Goal: Task Accomplishment & Management: Use online tool/utility

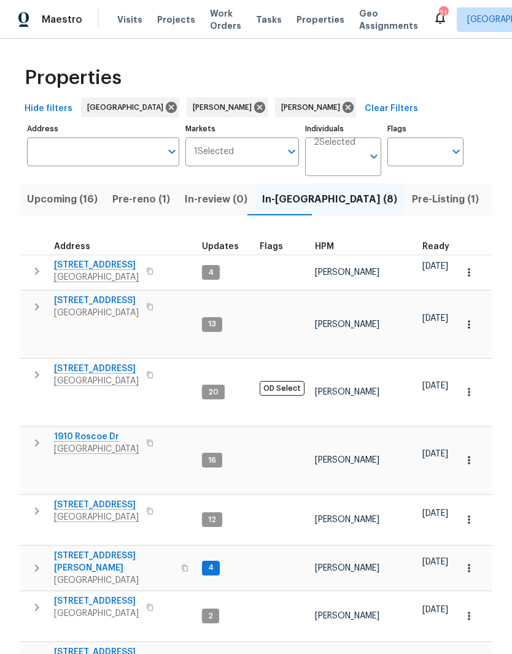
scroll to position [10, 0]
click at [131, 199] on span "Pre-reno (1)" at bounding box center [141, 199] width 58 height 17
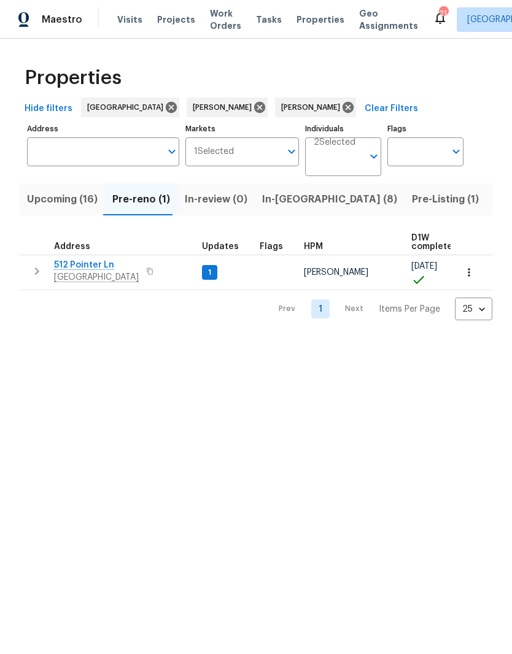
click at [101, 265] on span "512 Pointer Ln" at bounding box center [96, 265] width 85 height 12
click at [277, 197] on span "In-reno (8)" at bounding box center [329, 199] width 135 height 17
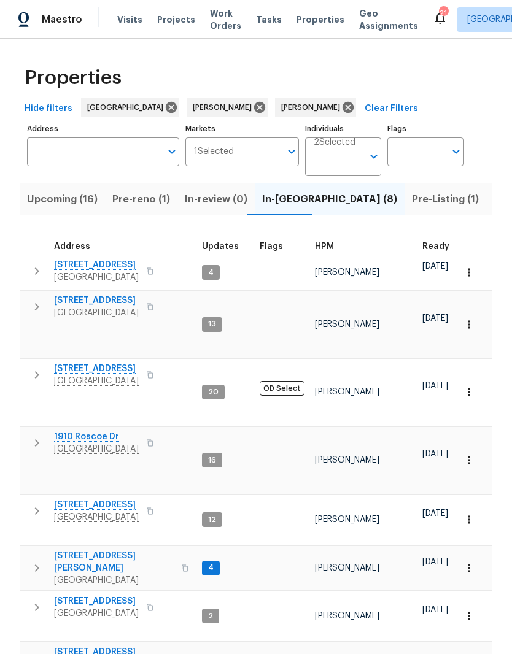
click at [112, 646] on span "[STREET_ADDRESS]" at bounding box center [96, 652] width 85 height 12
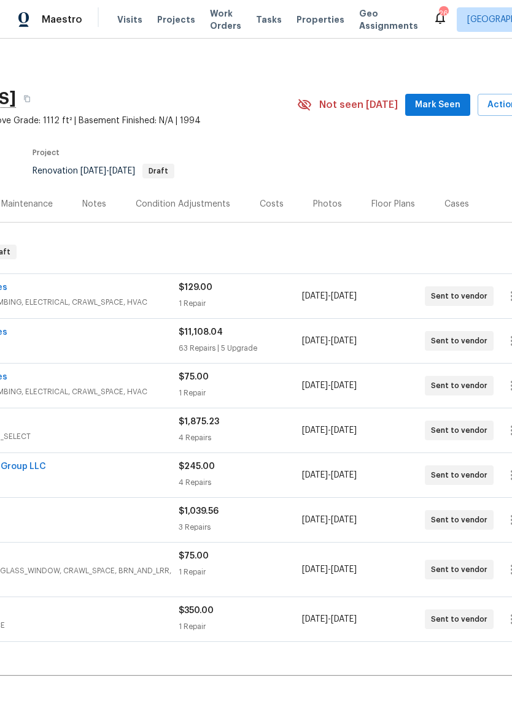
scroll to position [0, 148]
click at [423, 109] on span "Mark Seen" at bounding box center [436, 105] width 45 height 15
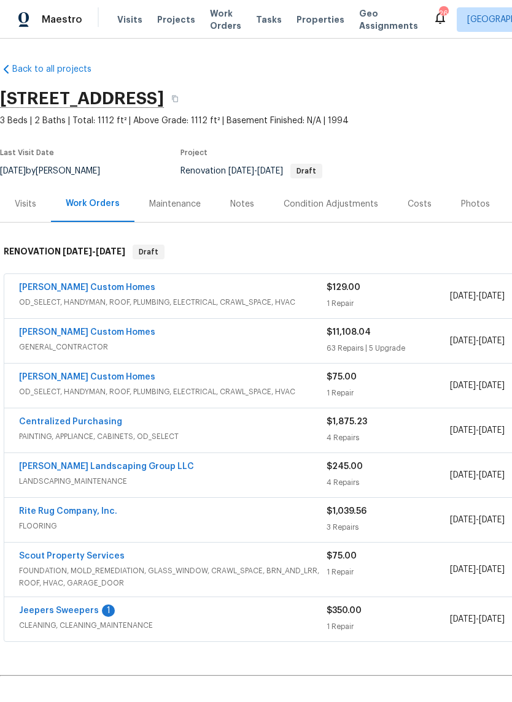
scroll to position [0, 0]
click at [107, 335] on link "Rappa Custom Homes" at bounding box center [87, 332] width 136 height 9
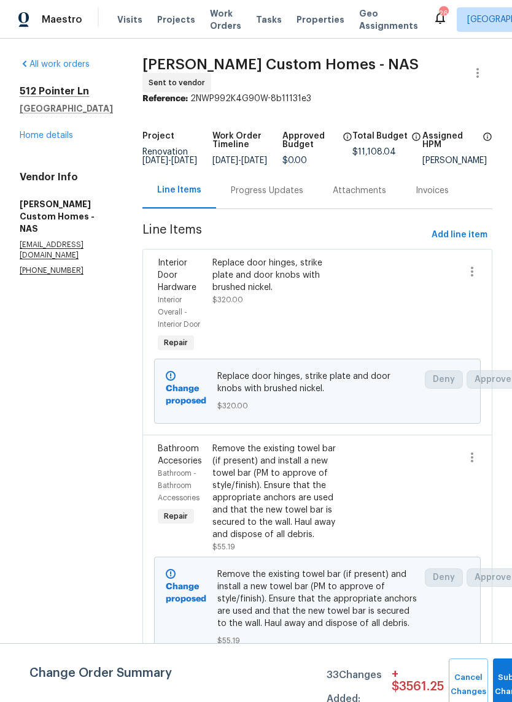
click at [69, 136] on link "Home details" at bounding box center [46, 135] width 53 height 9
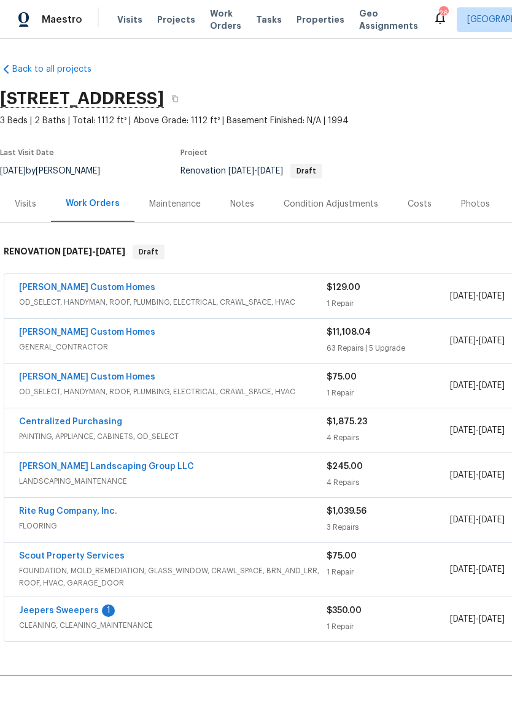
click at [82, 613] on link "Jeepers Sweepers" at bounding box center [59, 611] width 80 height 9
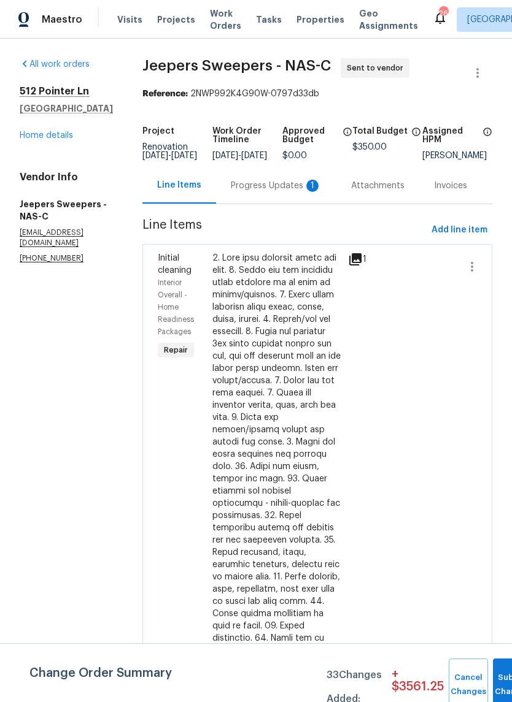
click at [277, 190] on div "Progress Updates 1" at bounding box center [276, 186] width 91 height 12
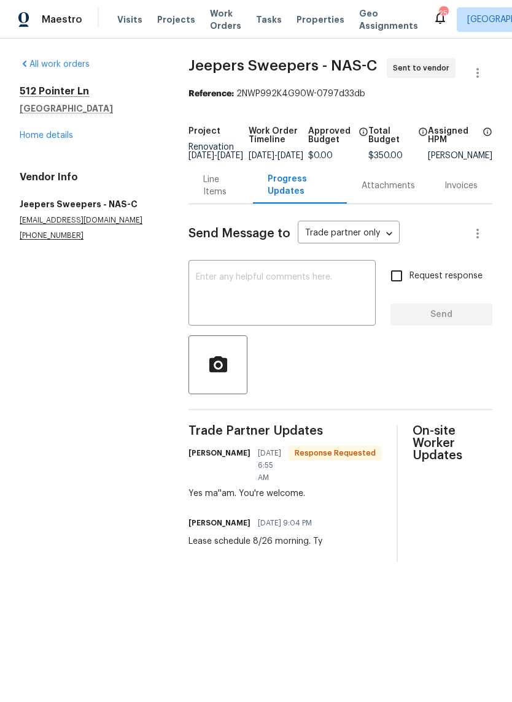
click at [300, 287] on textarea at bounding box center [282, 294] width 172 height 43
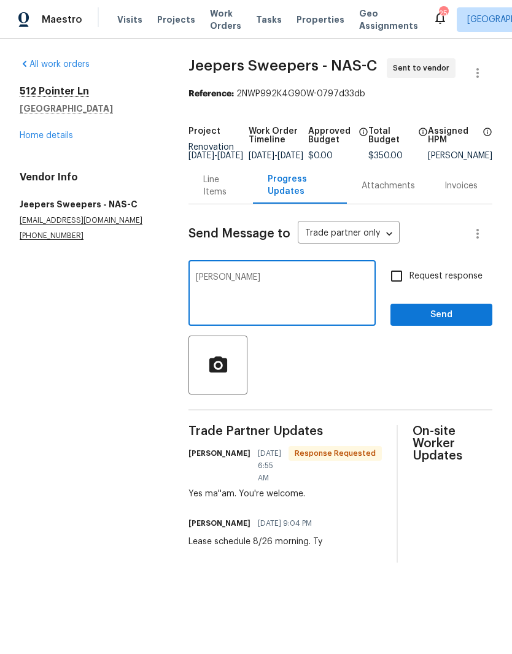
type textarea "Ty"
click at [445, 323] on span "Send" at bounding box center [441, 314] width 82 height 15
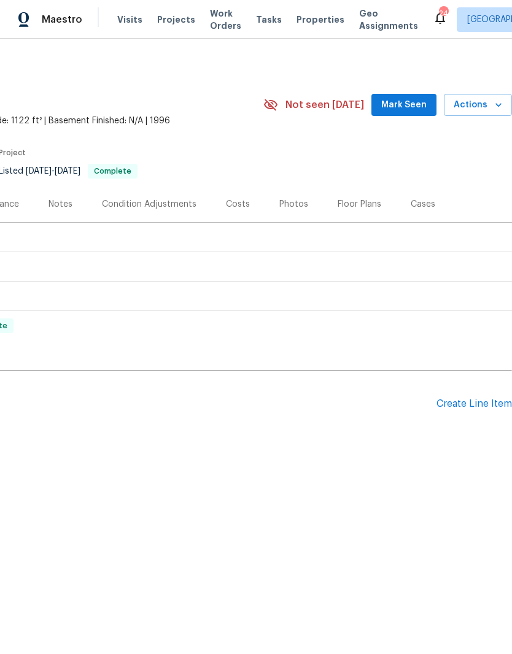
scroll to position [0, 182]
click at [479, 406] on div "Create Line Item" at bounding box center [473, 404] width 75 height 12
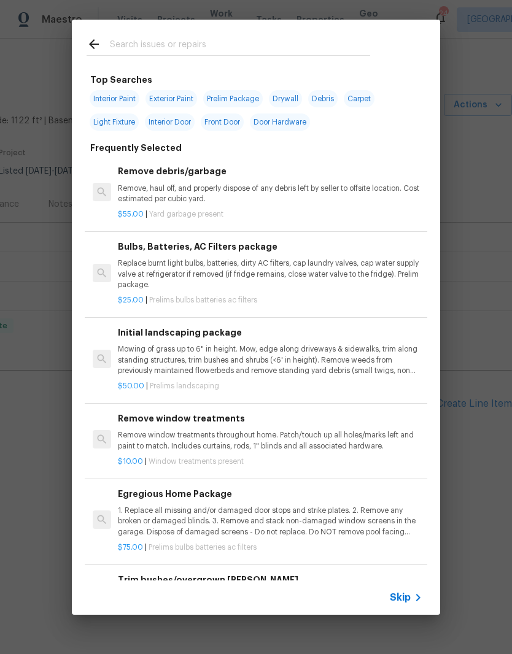
click at [252, 38] on input "text" at bounding box center [240, 46] width 260 height 18
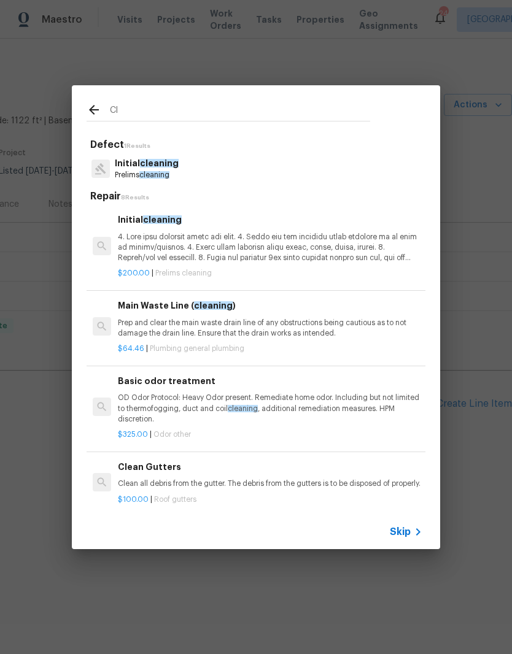
type input "C"
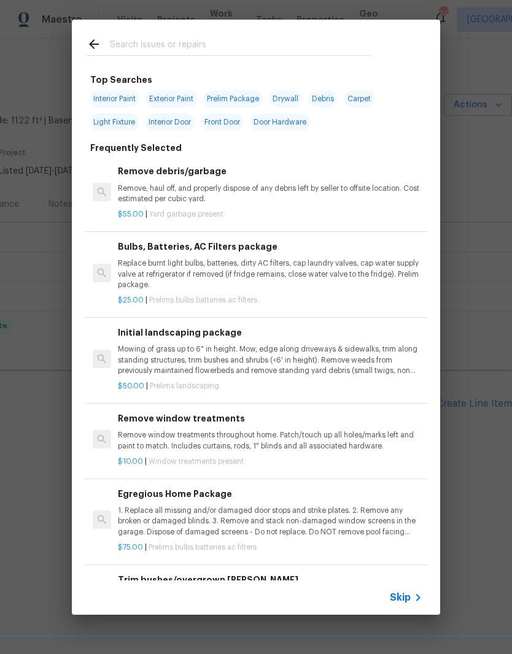
click at [92, 48] on icon at bounding box center [93, 44] width 15 height 15
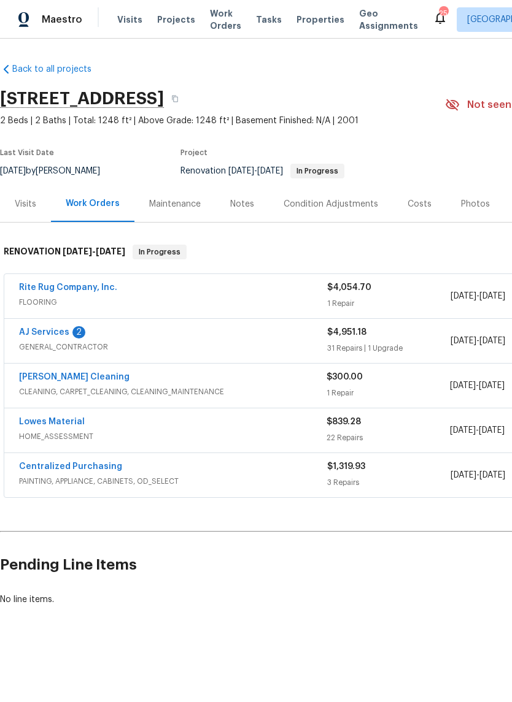
click at [112, 339] on div "AJ Services 2" at bounding box center [173, 333] width 308 height 15
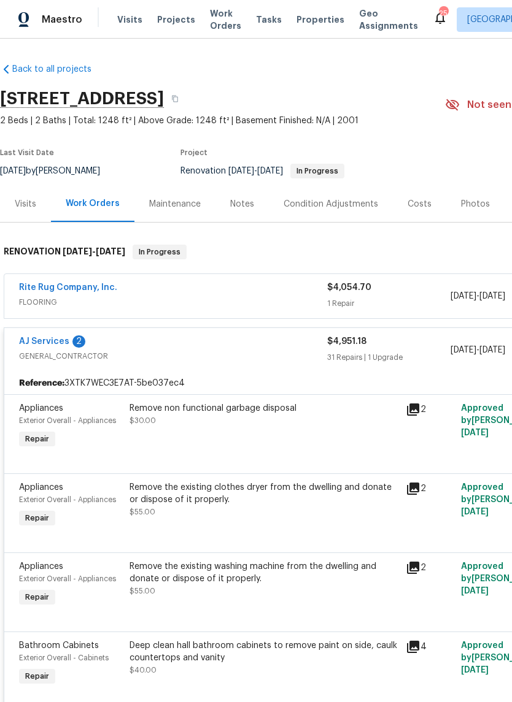
click at [56, 341] on link "AJ Services" at bounding box center [44, 341] width 50 height 9
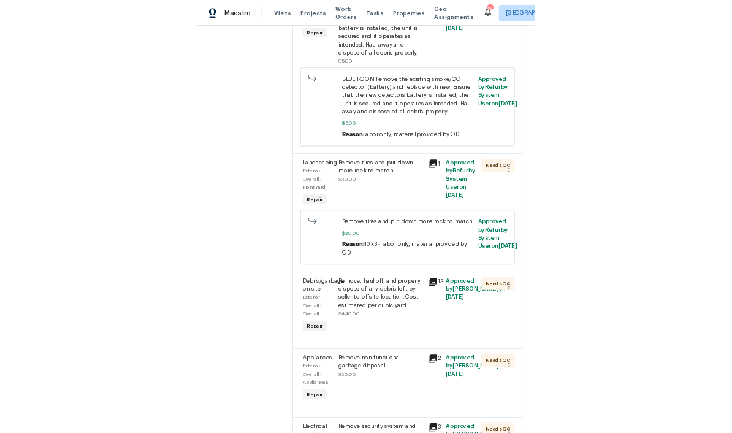
scroll to position [4995, 0]
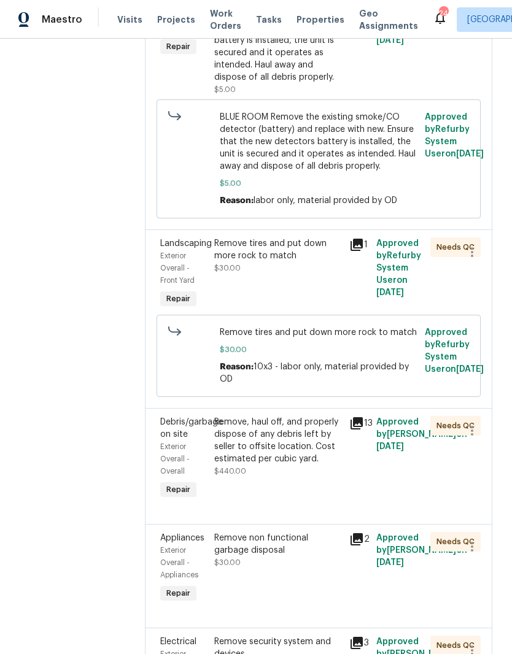
click at [295, 240] on div "Remove tires and put down more rock to match" at bounding box center [278, 249] width 128 height 25
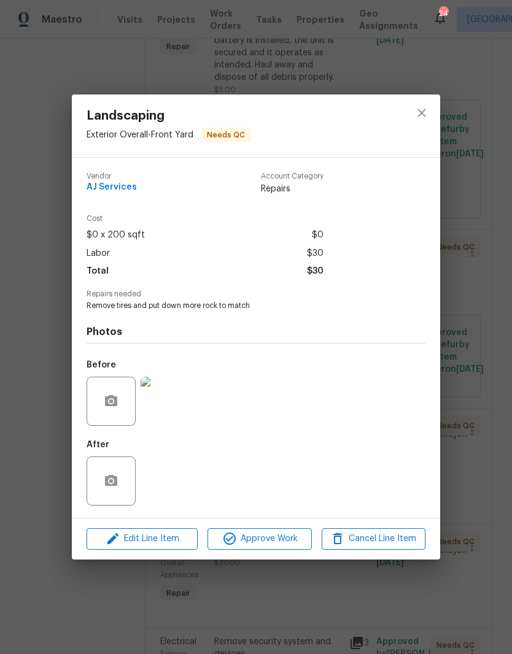
click at [176, 413] on img at bounding box center [164, 401] width 49 height 49
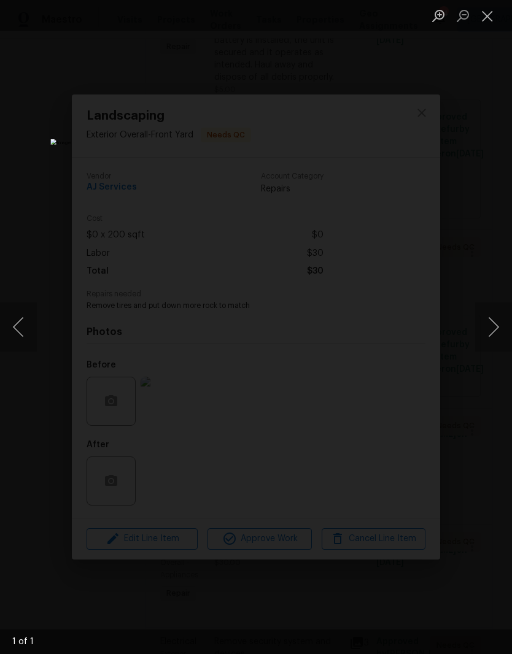
scroll to position [4569, 0]
click at [491, 339] on button "Next image" at bounding box center [493, 326] width 37 height 49
click at [493, 334] on button "Next image" at bounding box center [493, 326] width 37 height 49
click at [493, 18] on button "Close lightbox" at bounding box center [487, 15] width 25 height 21
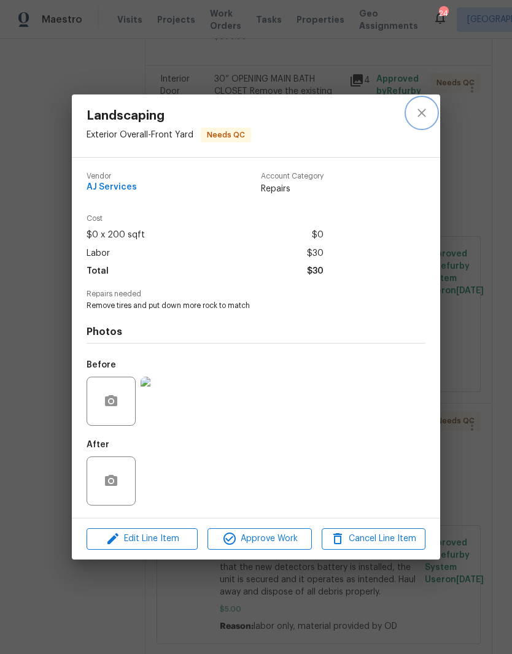
click at [423, 113] on icon "close" at bounding box center [421, 113] width 8 height 8
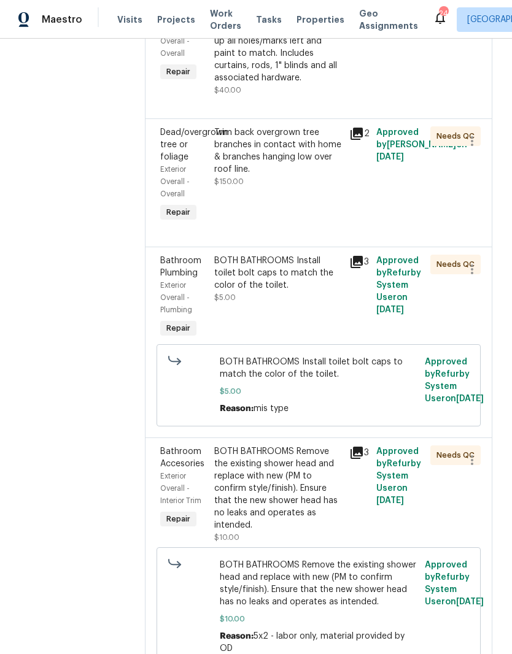
scroll to position [6013, 0]
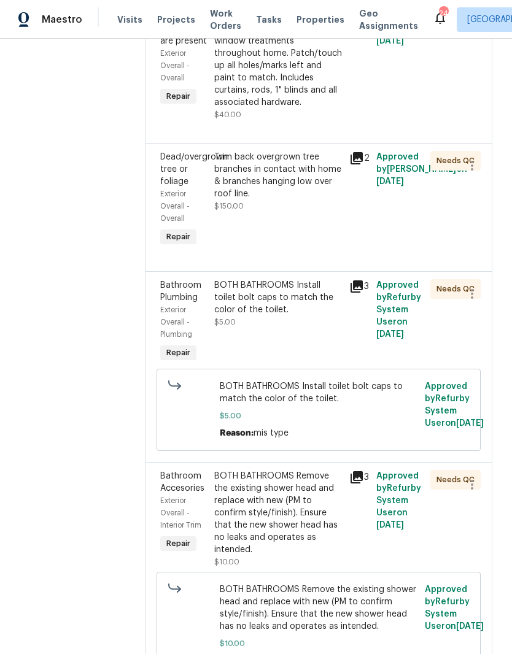
click at [304, 185] on div "Trim back overgrown tree branches in contact with home & branches hanging low o…" at bounding box center [278, 175] width 128 height 49
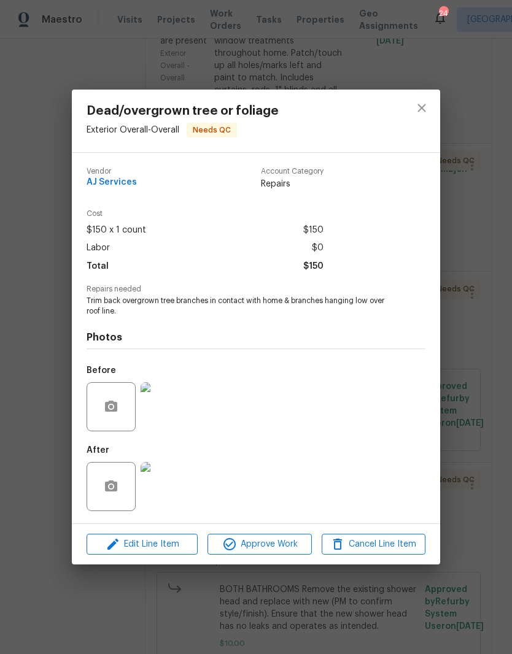
click at [177, 417] on img at bounding box center [164, 406] width 49 height 49
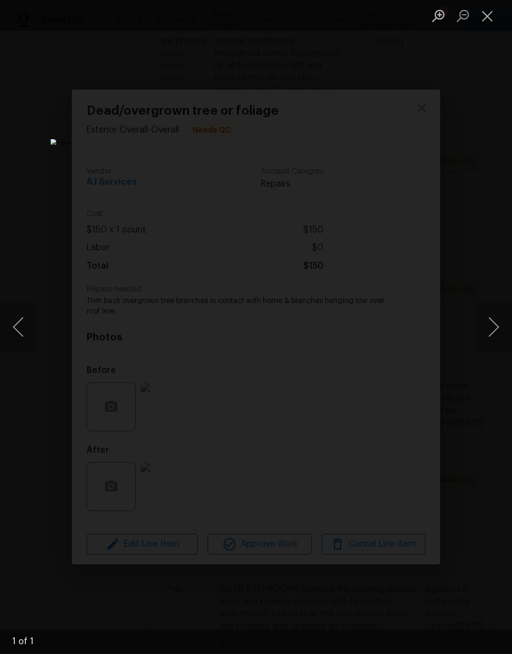
click at [489, 20] on button "Close lightbox" at bounding box center [487, 15] width 25 height 21
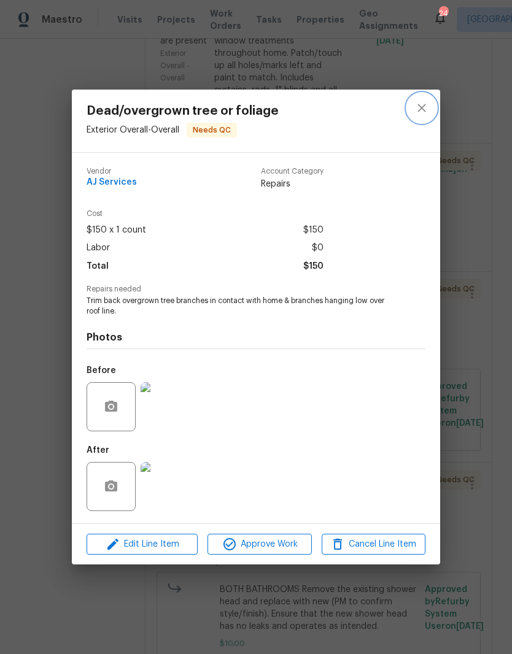
click at [426, 104] on icon "close" at bounding box center [421, 108] width 15 height 15
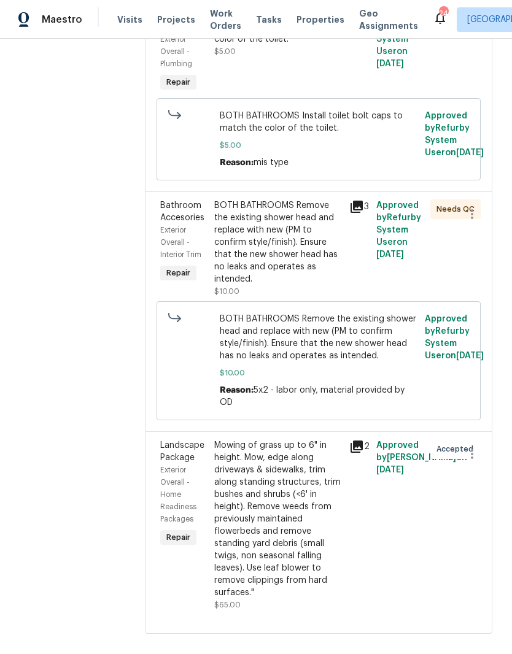
scroll to position [6282, 0]
click at [473, 459] on icon "button" at bounding box center [471, 455] width 2 height 10
click at [434, 553] on div at bounding box center [256, 327] width 512 height 654
click at [363, 454] on icon at bounding box center [356, 447] width 15 height 15
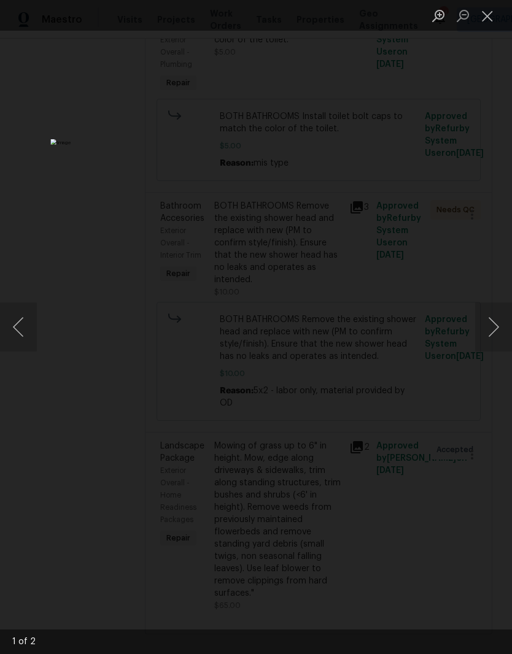
click at [491, 325] on button "Next image" at bounding box center [493, 326] width 37 height 49
click at [493, 23] on button "Close lightbox" at bounding box center [487, 15] width 25 height 21
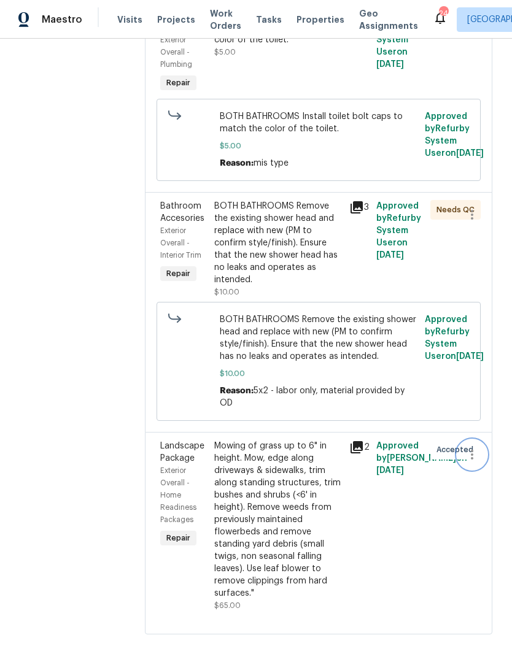
click at [474, 462] on icon "button" at bounding box center [471, 454] width 15 height 15
click at [458, 572] on div at bounding box center [256, 327] width 512 height 654
click at [472, 462] on icon "button" at bounding box center [471, 454] width 15 height 15
click at [483, 488] on li "Cancel" at bounding box center [477, 490] width 47 height 20
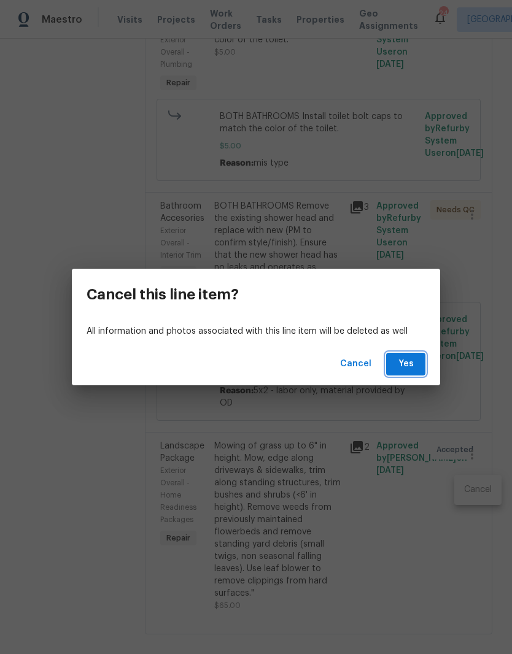
click at [412, 371] on span "Yes" at bounding box center [406, 363] width 20 height 15
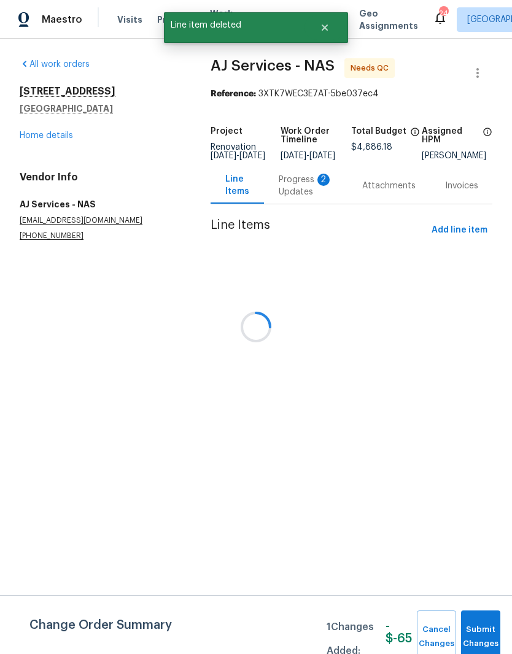
scroll to position [0, 0]
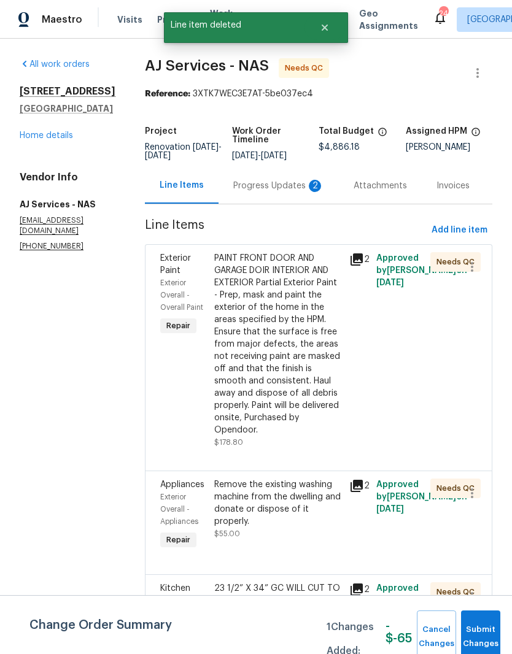
click at [63, 140] on link "Home details" at bounding box center [46, 135] width 53 height 9
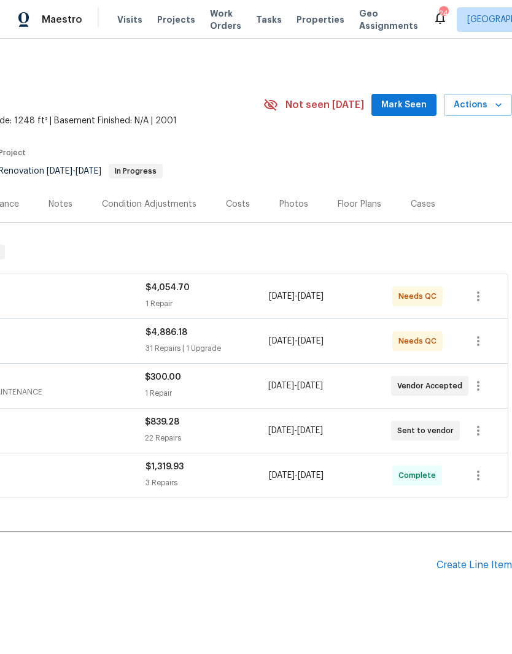
scroll to position [0, 182]
click at [469, 564] on div "Create Line Item" at bounding box center [473, 565] width 75 height 12
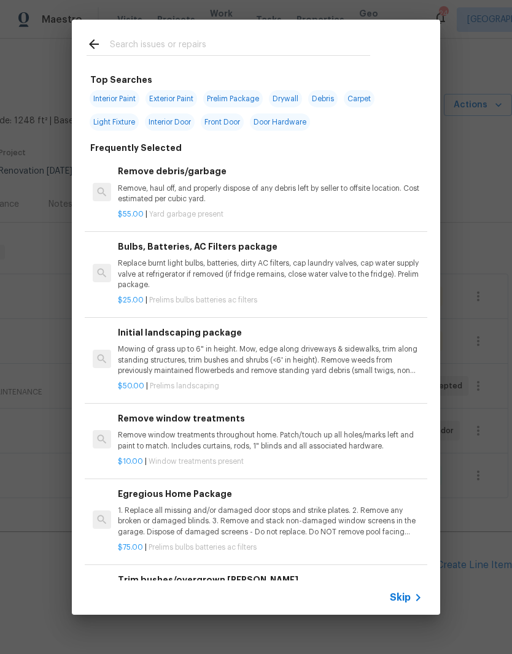
click at [229, 40] on input "text" at bounding box center [240, 46] width 260 height 18
type input "Landsca"
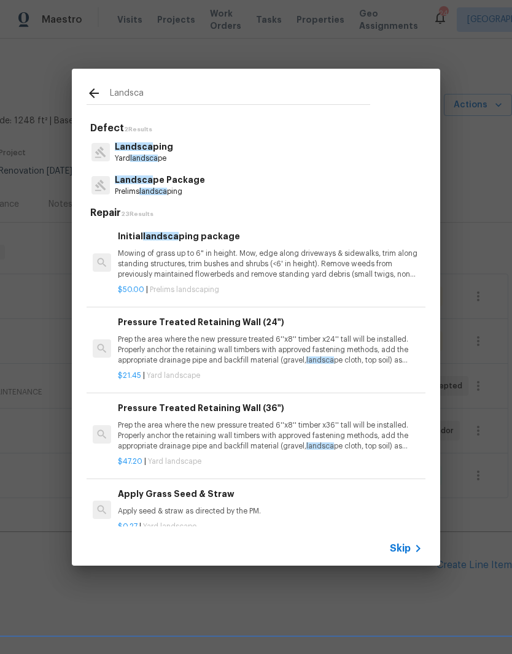
click at [185, 251] on p "Mowing of grass up to 6" in height. Mow, edge along driveways & sidewalks, trim…" at bounding box center [270, 263] width 304 height 31
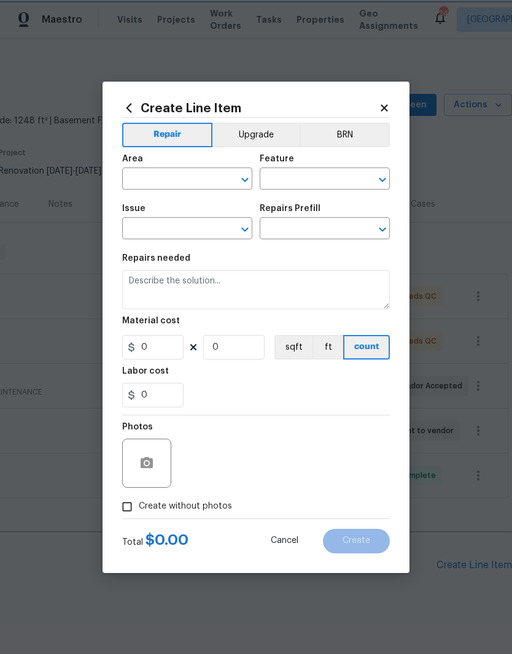
type input "Home Readiness Packages"
type input "Landscape Package"
type textarea "Mowing of grass up to 6" in height. Mow, edge along driveways & sidewalks, trim…"
type input "1"
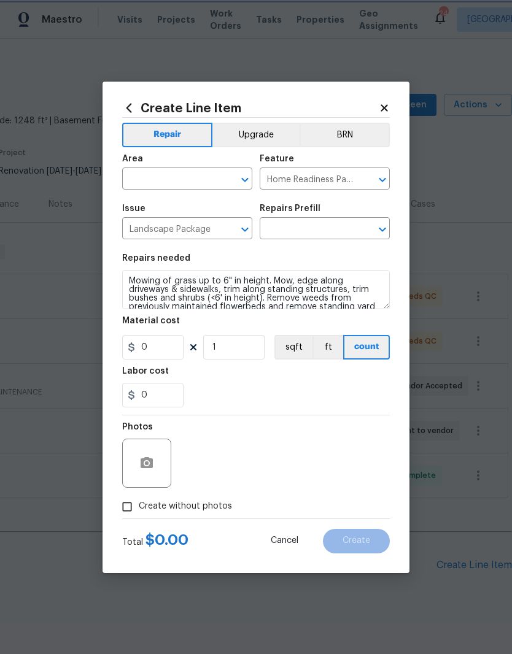
type input "Initial landscaping package $50.00"
click at [176, 343] on input "50" at bounding box center [152, 347] width 61 height 25
type input "65"
click at [217, 174] on input "text" at bounding box center [170, 180] width 96 height 19
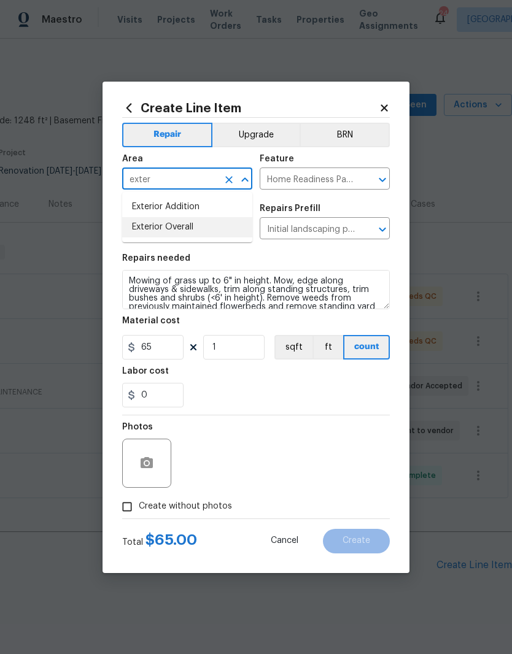
click at [195, 234] on li "Exterior Overall" at bounding box center [187, 227] width 130 height 20
type input "Exterior Overall"
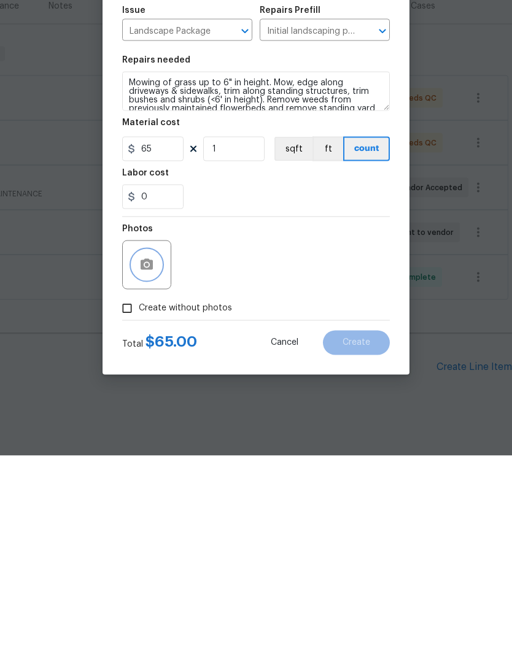
click at [160, 448] on button "button" at bounding box center [146, 462] width 29 height 29
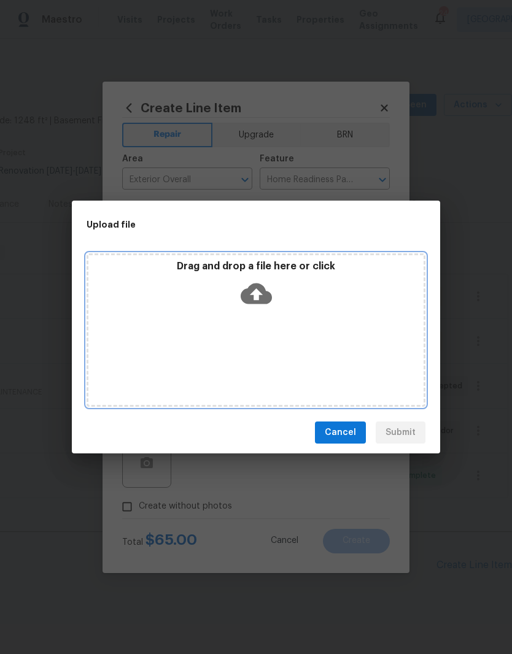
click at [303, 324] on div "Drag and drop a file here or click" at bounding box center [255, 329] width 339 height 153
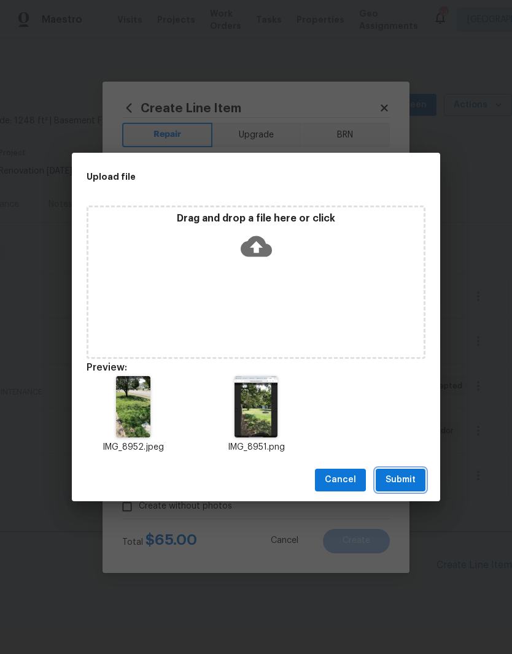
click at [406, 477] on span "Submit" at bounding box center [400, 479] width 30 height 15
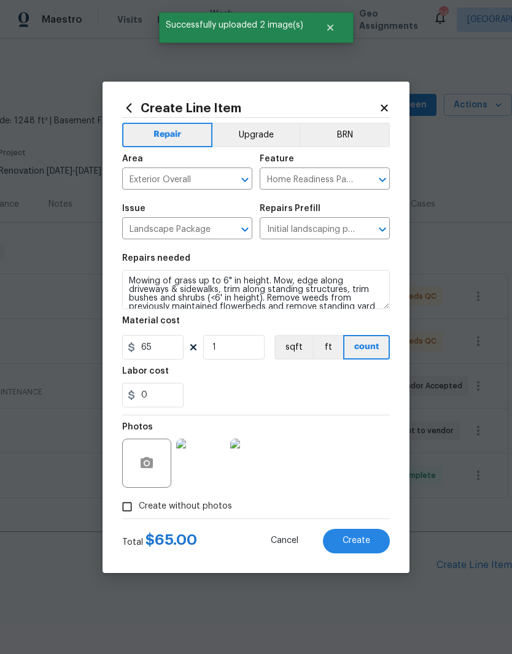
click at [265, 463] on img at bounding box center [254, 463] width 49 height 49
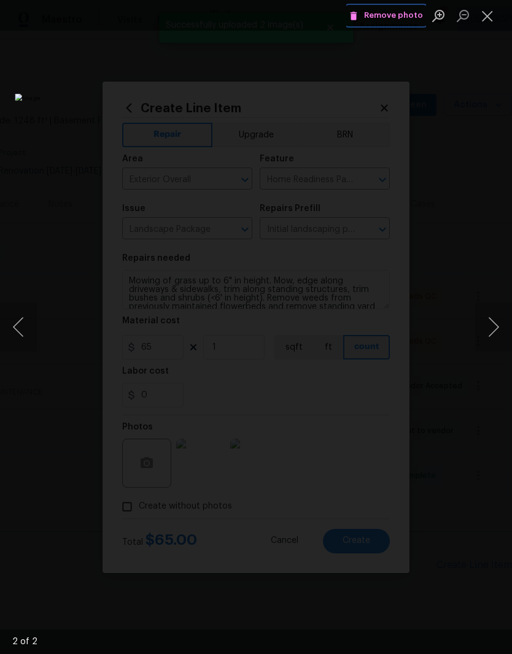
click at [407, 18] on span "Remove photo" at bounding box center [386, 16] width 74 height 14
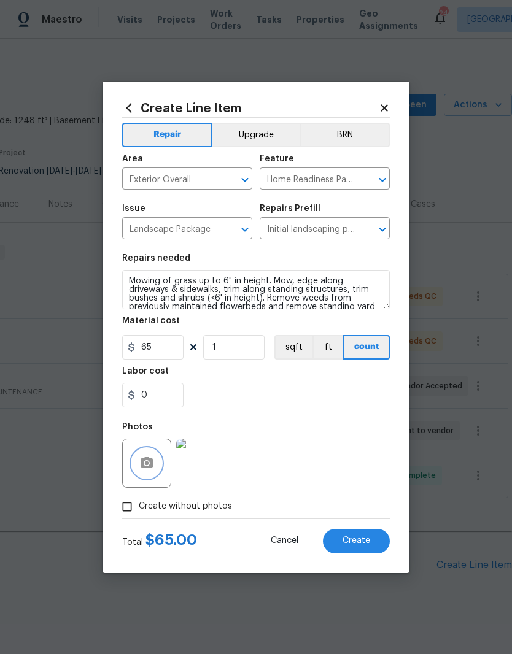
click at [153, 467] on icon "button" at bounding box center [146, 462] width 12 height 11
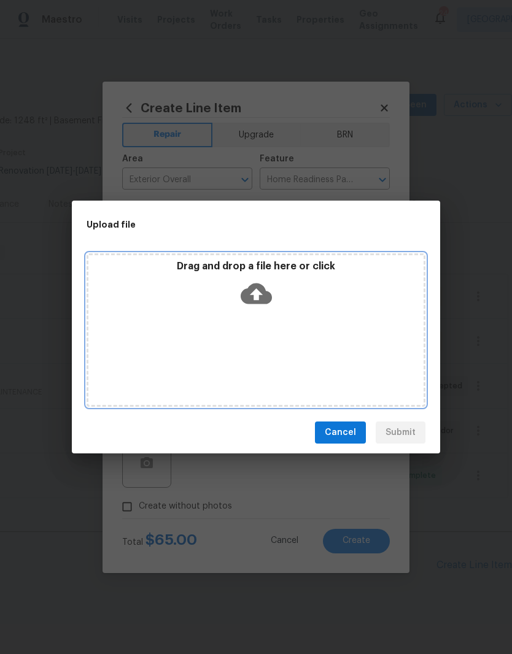
click at [294, 320] on div "Drag and drop a file here or click" at bounding box center [255, 329] width 339 height 153
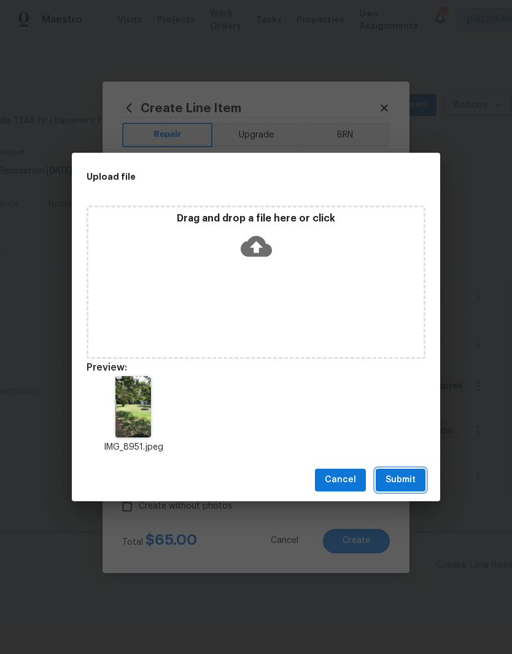
click at [410, 477] on span "Submit" at bounding box center [400, 479] width 30 height 15
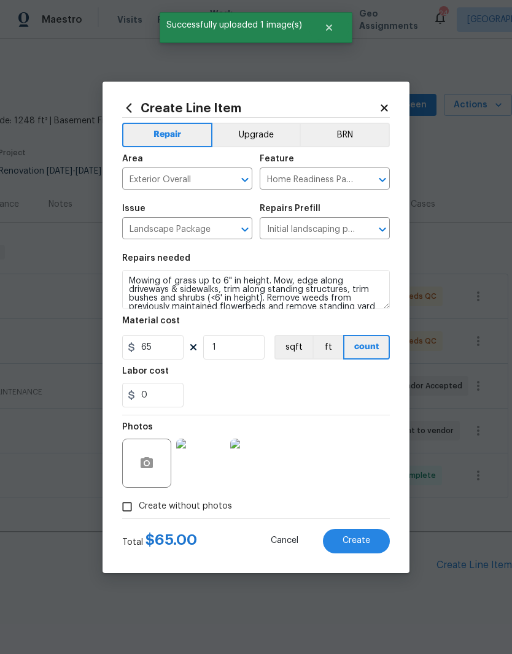
click at [365, 543] on span "Create" at bounding box center [356, 540] width 28 height 9
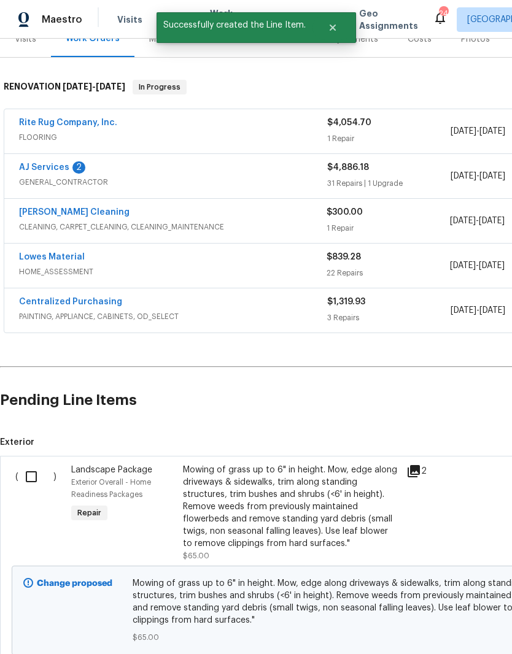
scroll to position [165, 0]
click at [35, 464] on input "checkbox" at bounding box center [35, 477] width 35 height 26
checkbox input "true"
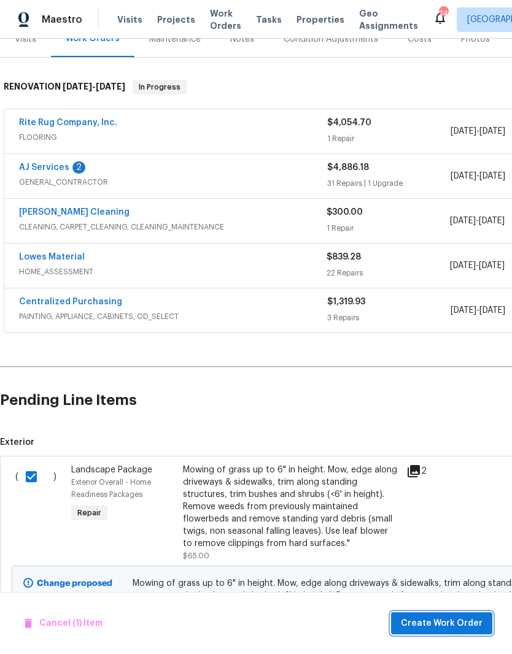
click at [459, 621] on span "Create Work Order" at bounding box center [442, 623] width 82 height 15
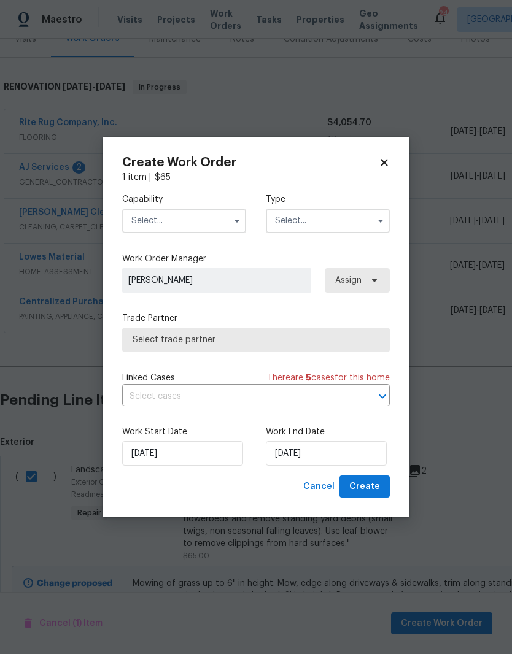
click at [203, 220] on input "text" at bounding box center [184, 221] width 124 height 25
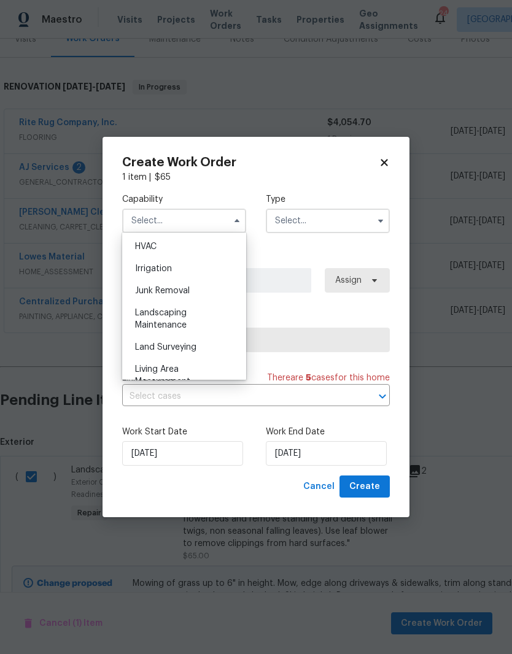
scroll to position [748, 0]
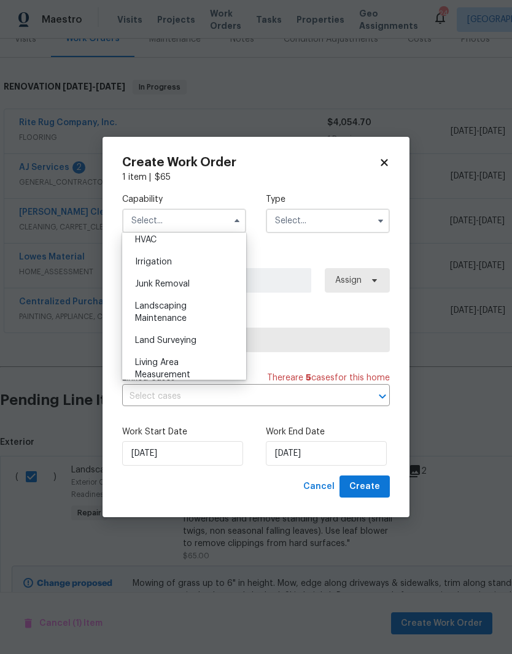
click at [183, 310] on div "Landscaping Maintenance" at bounding box center [184, 312] width 118 height 34
type input "Landscaping Maintenance"
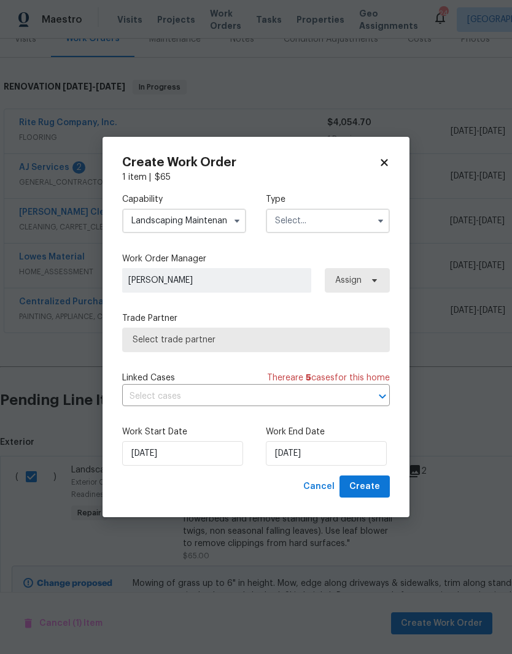
click at [338, 218] on input "text" at bounding box center [328, 221] width 124 height 25
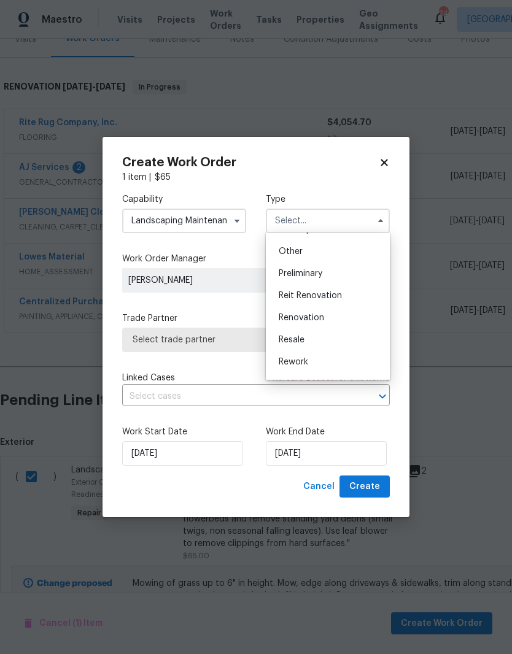
scroll to position [240, 0]
click at [317, 318] on span "Renovation" at bounding box center [300, 315] width 45 height 9
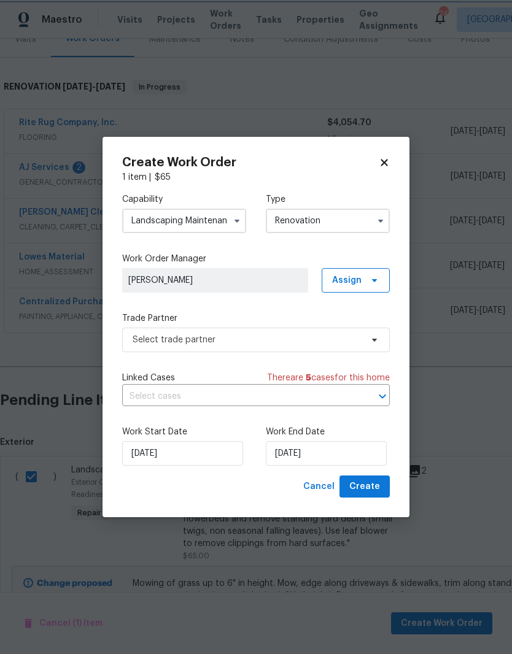
type input "Renovation"
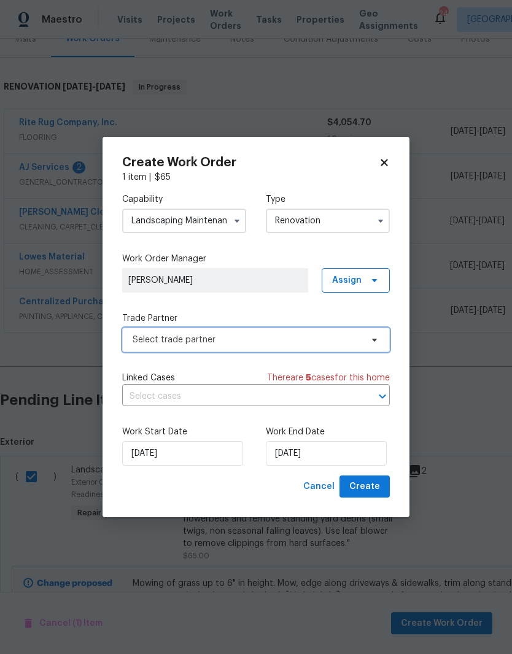
click at [370, 343] on icon at bounding box center [374, 340] width 10 height 10
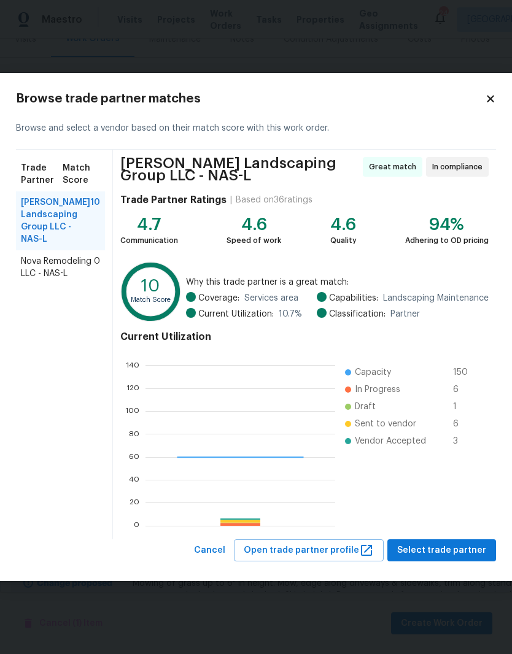
scroll to position [172, 190]
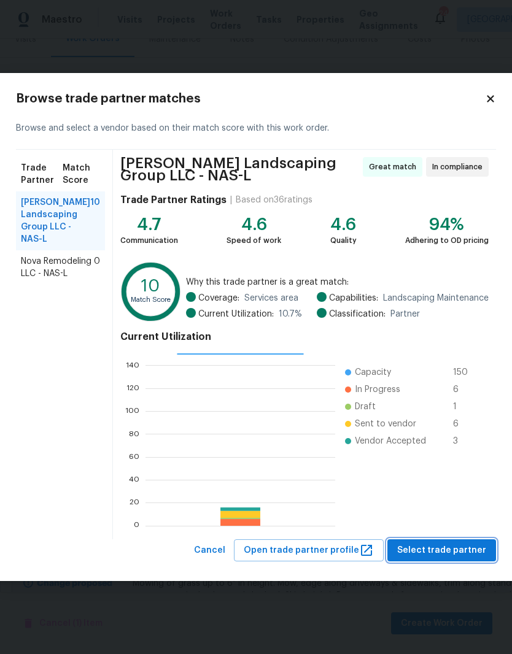
click at [435, 546] on span "Select trade partner" at bounding box center [441, 550] width 89 height 15
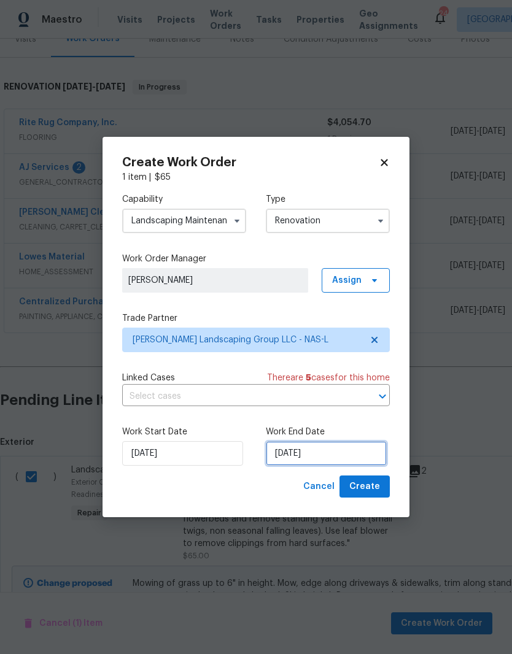
click at [351, 451] on input "[DATE]" at bounding box center [326, 453] width 121 height 25
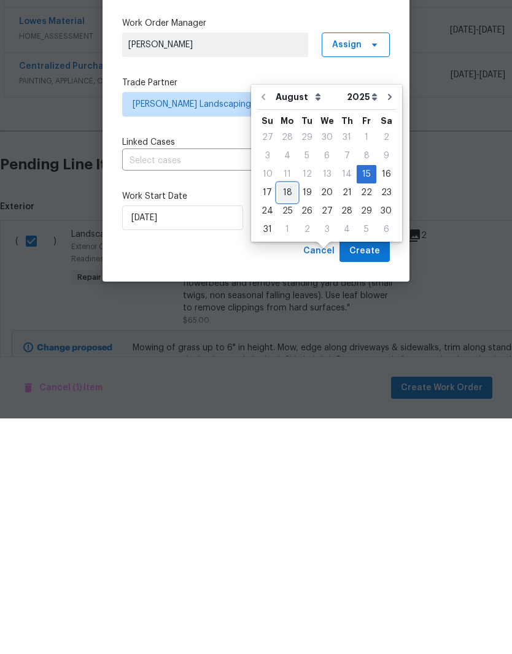
click at [289, 420] on div "18" at bounding box center [287, 428] width 20 height 17
type input "[DATE]"
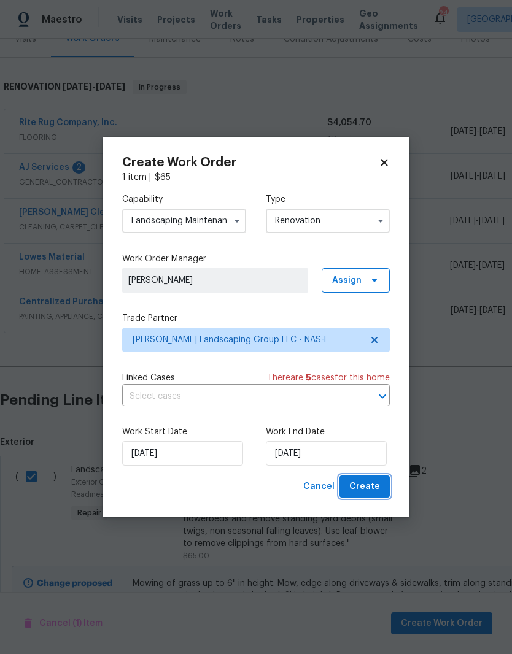
click at [366, 485] on span "Create" at bounding box center [364, 486] width 31 height 15
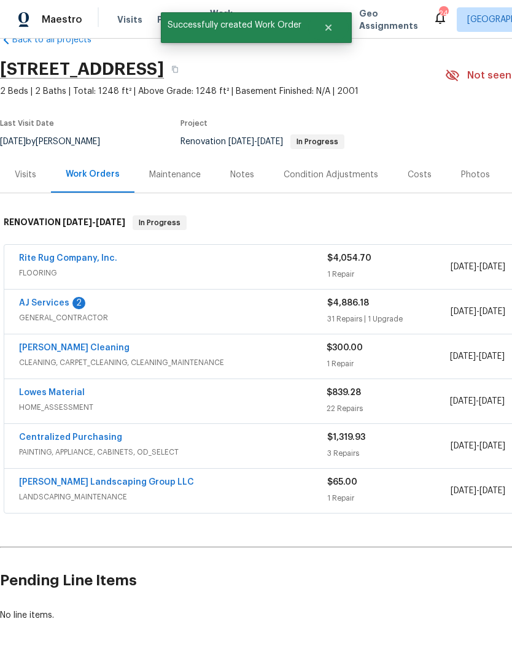
click at [62, 299] on link "AJ Services" at bounding box center [44, 303] width 50 height 9
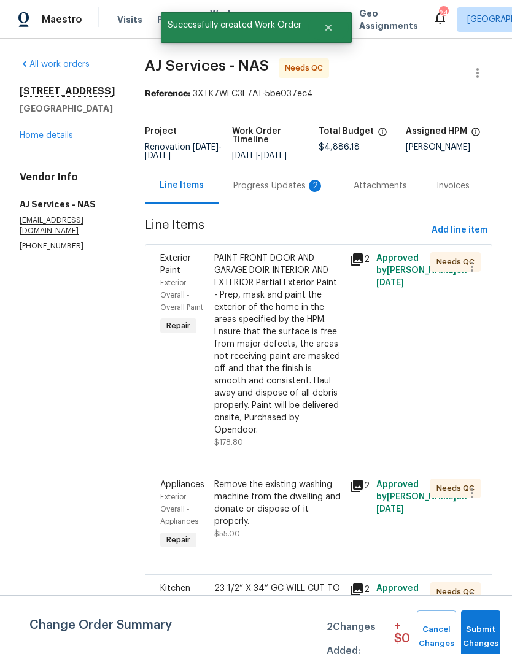
click at [275, 182] on div "Progress Updates 2" at bounding box center [278, 186] width 91 height 12
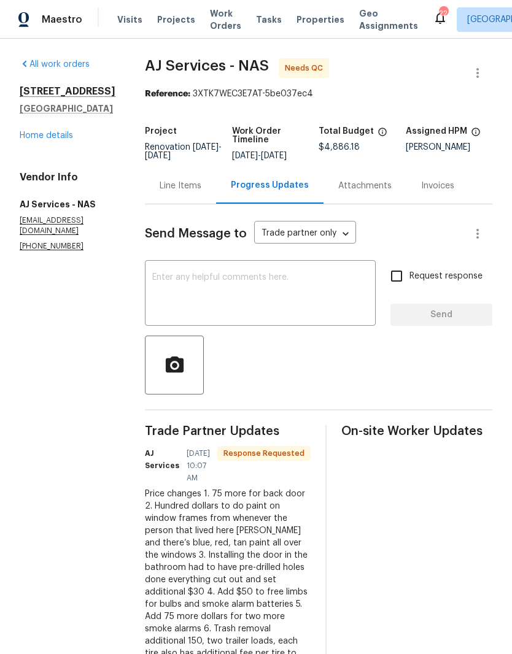
click at [184, 188] on div "Line Items" at bounding box center [180, 186] width 42 height 12
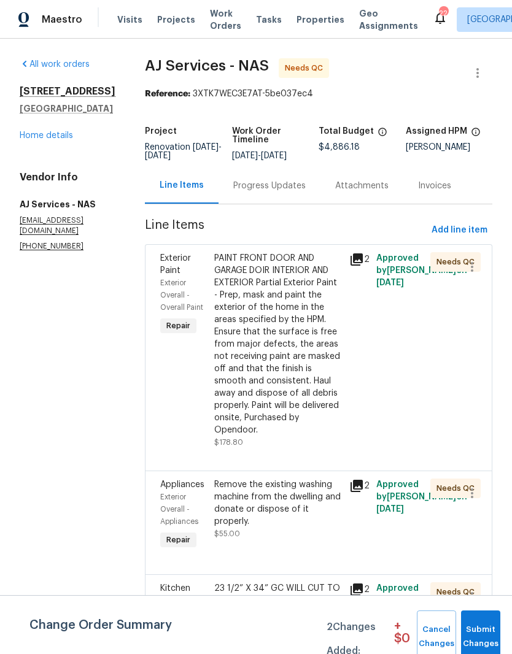
click at [59, 140] on link "Home details" at bounding box center [46, 135] width 53 height 9
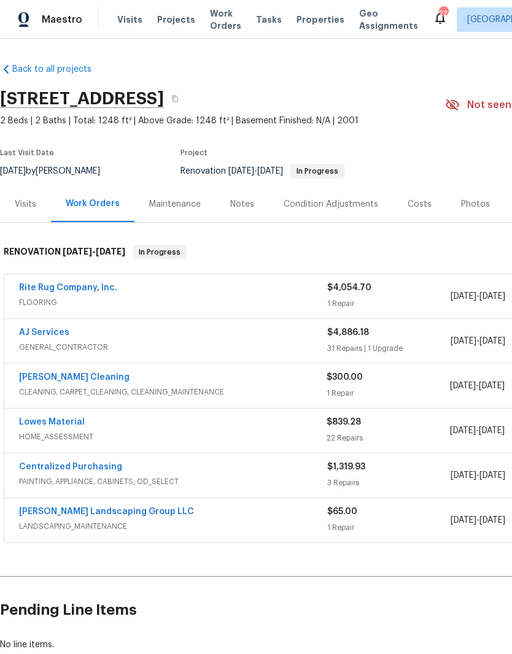
click at [109, 513] on link "[PERSON_NAME] Landscaping Group LLC" at bounding box center [106, 511] width 175 height 9
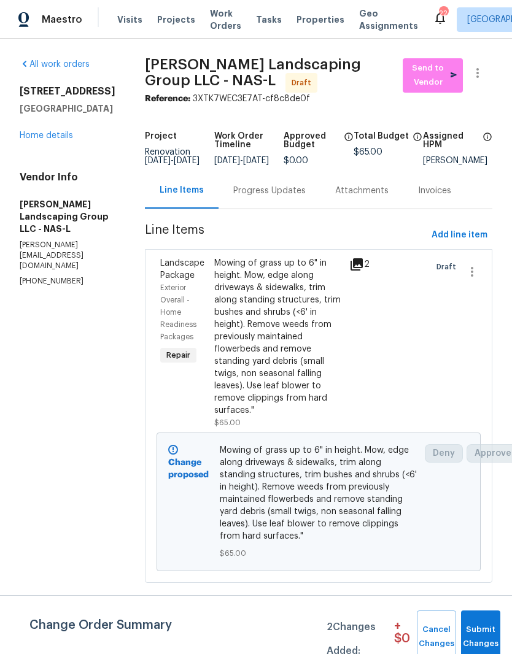
click at [434, 77] on span "Send to Vendor" at bounding box center [432, 75] width 48 height 28
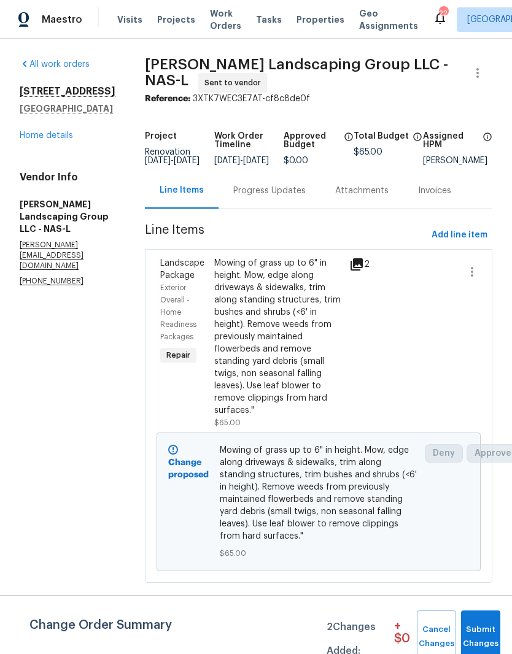
click at [305, 197] on div "Progress Updates" at bounding box center [269, 191] width 72 height 12
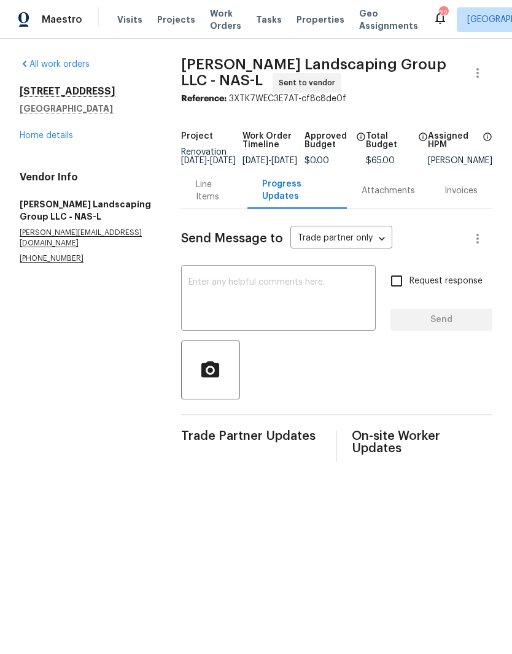
click at [265, 294] on textarea at bounding box center [278, 299] width 180 height 43
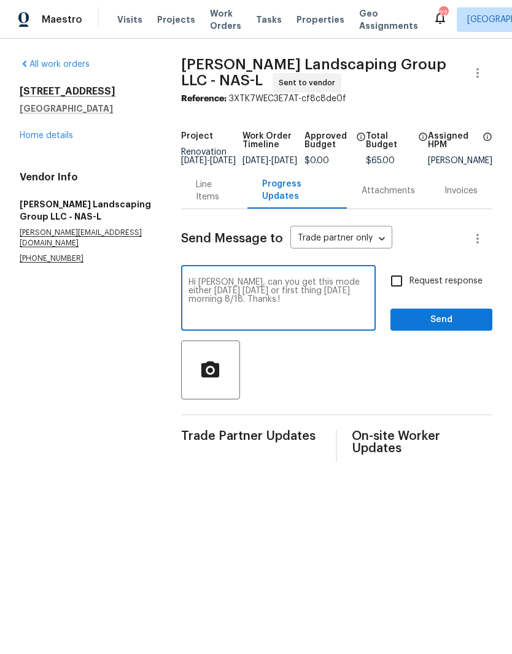
click at [361, 296] on textarea "Hi [PERSON_NAME], can you get this mode either [DATE] [DATE] or first thing [DA…" at bounding box center [278, 299] width 180 height 43
click at [279, 289] on textarea "Hi [PERSON_NAME], can you get this mode either [DATE] [DATE] or first thing [DA…" at bounding box center [278, 299] width 180 height 43
click at [324, 290] on textarea "Hi [PERSON_NAME], can you get to this mode either [DATE] [DATE] or first thing …" at bounding box center [278, 299] width 180 height 43
type textarea "Hi [PERSON_NAME], can you get to this mow either [DATE] [DATE] or first thing […"
click at [448, 326] on span "Send" at bounding box center [441, 319] width 82 height 15
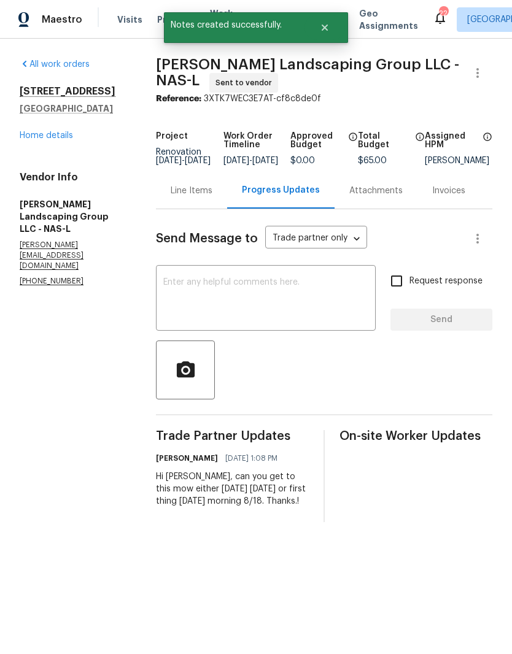
click at [55, 137] on link "Home details" at bounding box center [46, 135] width 53 height 9
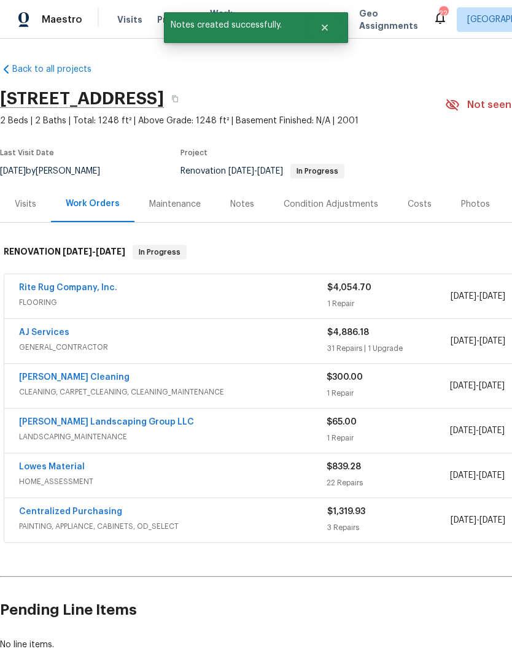
click at [250, 202] on div "Notes" at bounding box center [242, 204] width 24 height 12
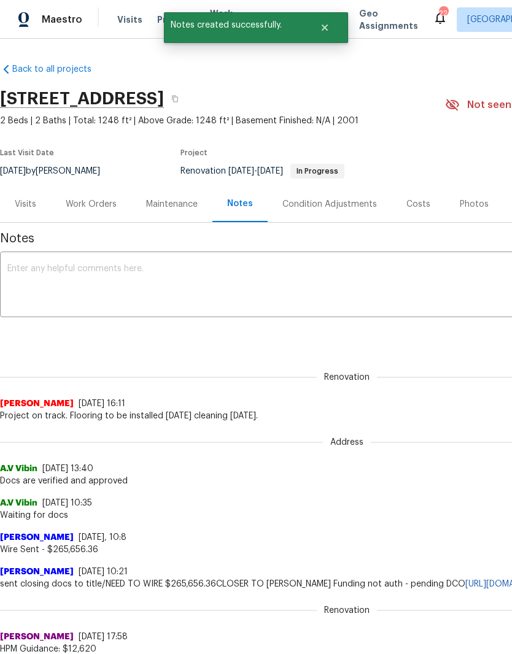
click at [171, 256] on div "x ​" at bounding box center [346, 286] width 693 height 63
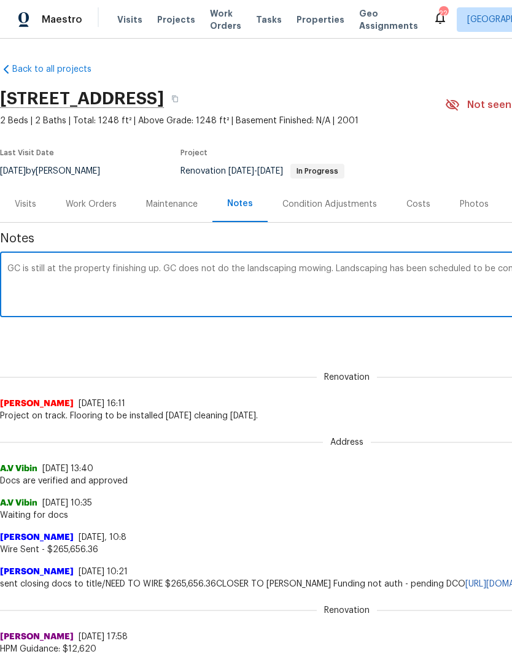
scroll to position [0, 182]
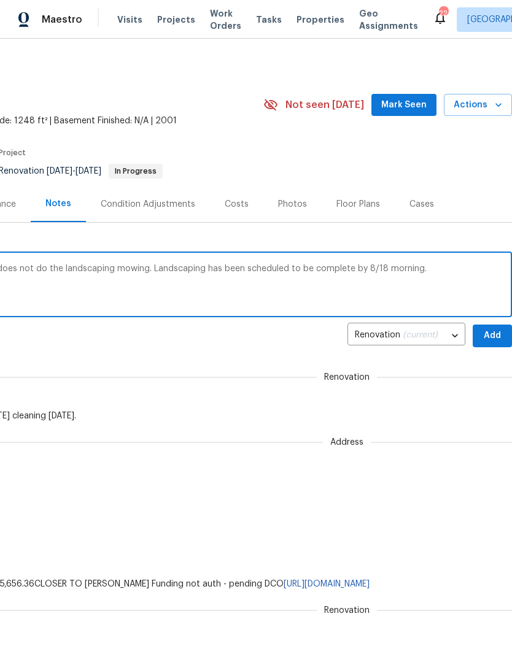
click at [147, 260] on div "GC is still at the property finishing up. GC does not do the landscaping mowing…" at bounding box center [164, 286] width 693 height 63
click at [201, 268] on textarea "GC is still at the property finishing up. GC does not do the landscaping mowing…" at bounding box center [165, 285] width 678 height 43
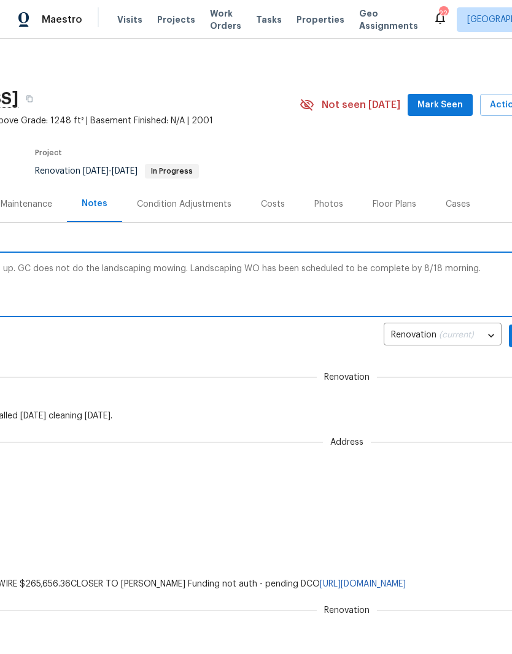
scroll to position [0, 147]
click at [408, 267] on textarea "GC is still at the property finishing up. GC does not do the landscaping mowing…" at bounding box center [200, 285] width 678 height 43
click at [414, 268] on textarea "GC is still at the property finishing up. GC does not do the landscaping mowing…" at bounding box center [200, 285] width 678 height 43
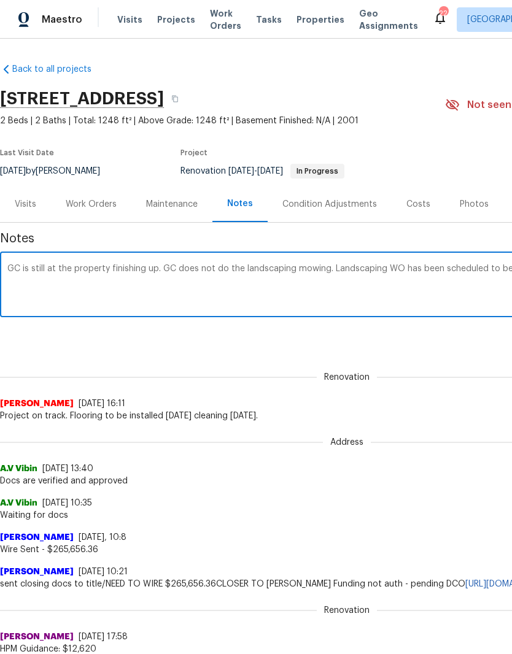
scroll to position [0, 0]
click at [179, 267] on textarea "GC is still at the property finishing up. GC does not do the landscaping mowing…" at bounding box center [346, 285] width 678 height 43
click at [22, 264] on textarea "GC is still at the property finishing up. GC (AJ) does not do the landscaping m…" at bounding box center [346, 285] width 678 height 43
click at [191, 267] on textarea "GC is still at the property finishing up. GC (AJ) does not do the landscaping m…" at bounding box center [346, 285] width 678 height 43
click at [324, 269] on textarea "GC is still at the property finishing up. GC does not do the landscaping mowing…" at bounding box center [346, 285] width 678 height 43
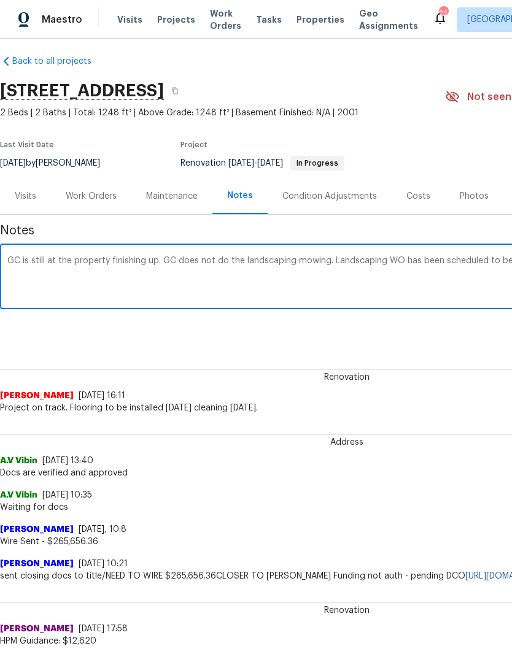
scroll to position [8, 0]
click at [159, 262] on textarea "GC is still at the property finishing up. GC does not do the landscaping mowing…" at bounding box center [346, 277] width 678 height 43
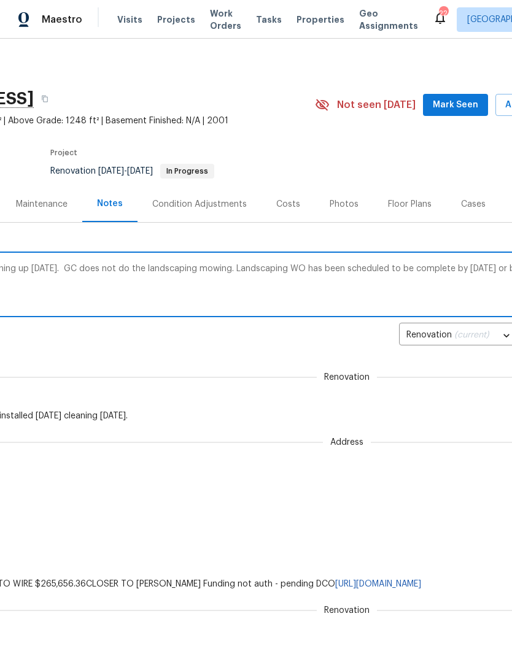
scroll to position [0, 130]
click at [228, 266] on textarea "GC is still at the property finishing up [DATE]. GC does not do the landscaping…" at bounding box center [216, 285] width 678 height 43
click at [346, 291] on textarea "GC is still at the property finishing up [DATE]. GC does not do the landscaping…" at bounding box center [216, 285] width 678 height 43
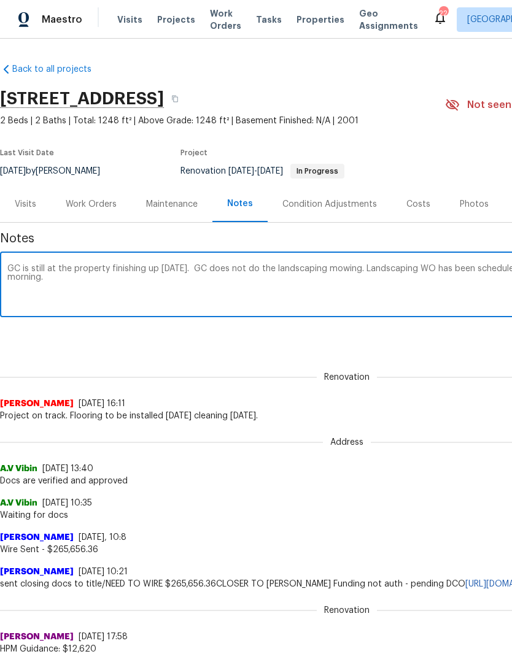
scroll to position [0, 0]
click at [194, 264] on textarea "GC is still at the property finishing up [DATE]. GC does not do the landscaping…" at bounding box center [346, 285] width 678 height 43
click at [82, 283] on textarea "GC is still at the property finishing up [DATE]. GC does not do the landscaping…" at bounding box center [346, 285] width 678 height 43
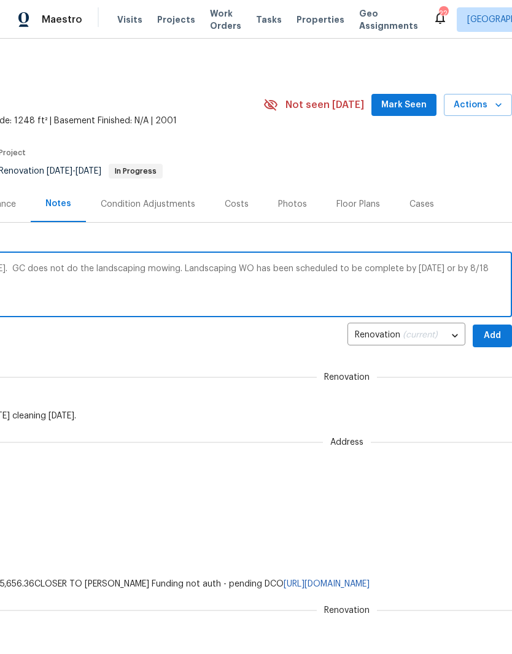
scroll to position [0, 182]
type textarea "GC is still at the property finishing up [DATE]. GC does not do the landscaping…"
click at [493, 332] on span "Add" at bounding box center [492, 335] width 20 height 15
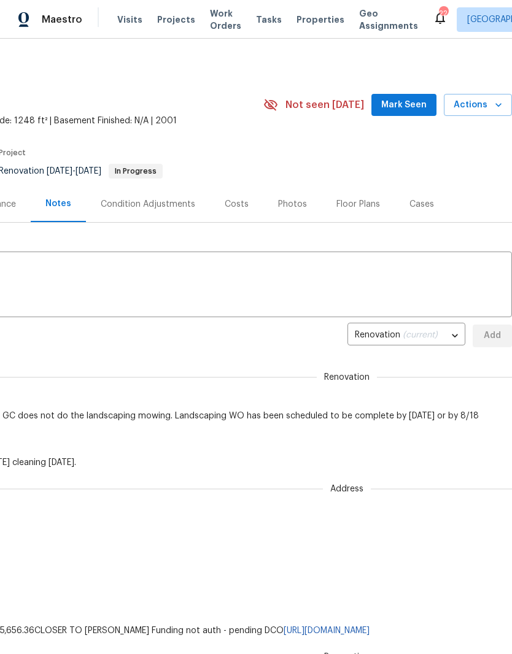
click at [410, 103] on span "Mark Seen" at bounding box center [403, 105] width 45 height 15
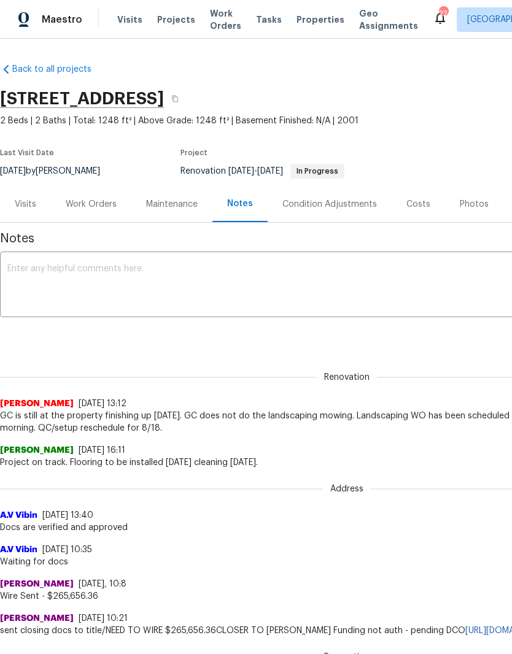
scroll to position [0, 0]
click at [99, 204] on div "Work Orders" at bounding box center [91, 204] width 51 height 12
